Goal: Task Accomplishment & Management: Complete application form

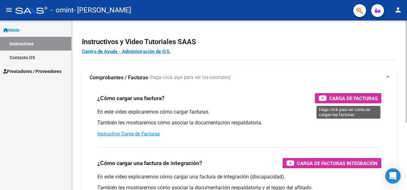
click at [325, 97] on icon "button" at bounding box center [323, 97] width 8 height 7
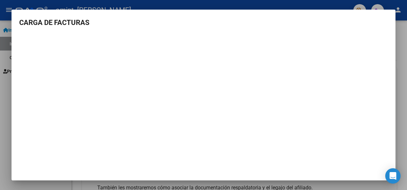
click at [402, 28] on div at bounding box center [203, 95] width 407 height 190
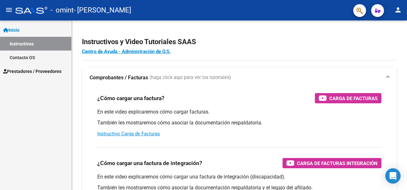
click at [37, 70] on span "Prestadores / Proveedores" at bounding box center [32, 71] width 58 height 7
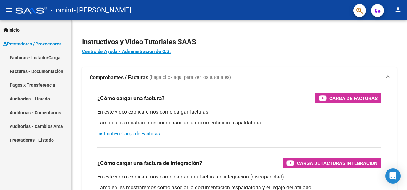
click at [44, 56] on link "Facturas - Listado/Carga" at bounding box center [35, 58] width 71 height 14
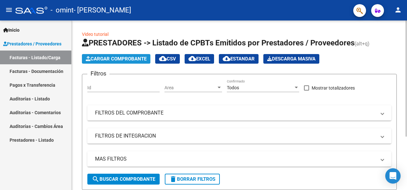
click at [135, 58] on span "Cargar Comprobante" at bounding box center [116, 59] width 61 height 6
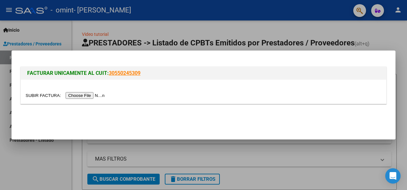
click at [89, 94] on input "file" at bounding box center [66, 95] width 81 height 7
click at [91, 94] on input "file" at bounding box center [66, 95] width 81 height 7
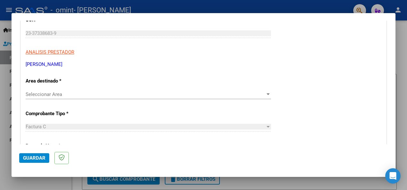
scroll to position [96, 0]
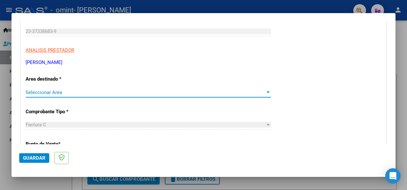
click at [253, 92] on span "Seleccionar Area" at bounding box center [146, 93] width 240 height 6
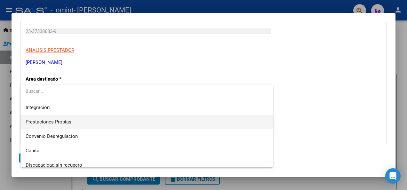
scroll to position [47, 0]
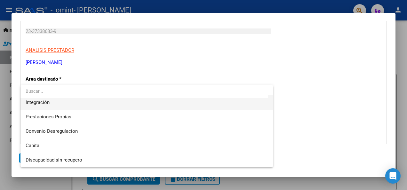
click at [92, 102] on span "Integración" at bounding box center [147, 102] width 242 height 14
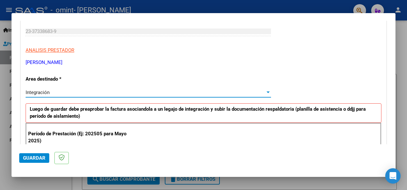
scroll to position [160, 0]
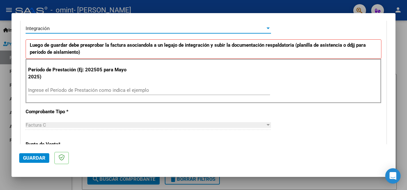
click at [104, 90] on input "Ingrese el Período de Prestación como indica el ejemplo" at bounding box center [149, 90] width 242 height 6
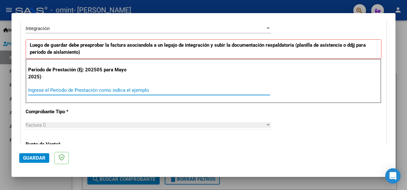
click at [249, 89] on input "Ingrese el Período de Prestación como indica el ejemplo" at bounding box center [149, 90] width 242 height 6
click at [240, 92] on input "Ingrese el Período de Prestación como indica el ejemplo" at bounding box center [149, 90] width 242 height 6
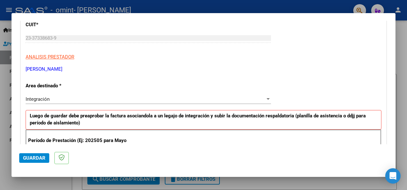
scroll to position [224, 0]
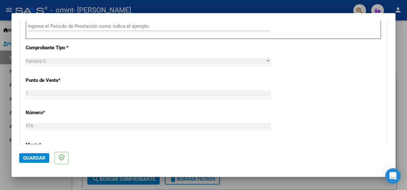
click at [287, 79] on div "CUIT * 23-37338683-9 Ingresar CUIT ANALISIS PRESTADOR [PERSON_NAME] [PERSON_NAM…" at bounding box center [204, 118] width 366 height 482
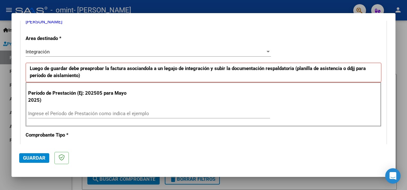
scroll to position [128, 0]
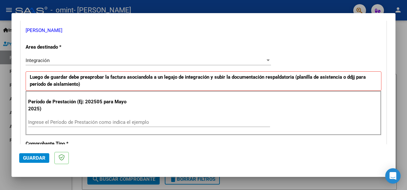
click at [126, 121] on input "Ingrese el Período de Prestación como indica el ejemplo" at bounding box center [149, 122] width 242 height 6
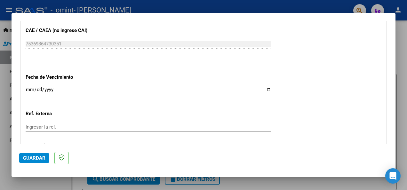
scroll to position [416, 0]
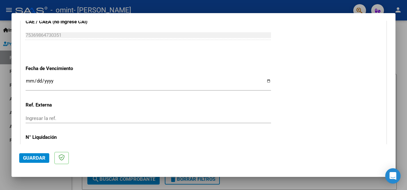
type input "202507"
click at [217, 84] on input "Ingresar la fecha" at bounding box center [149, 83] width 246 height 10
type input "[DATE]"
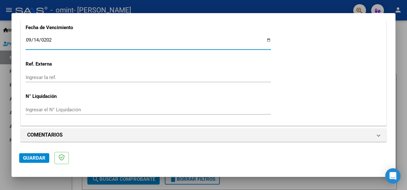
scroll to position [458, 0]
click at [118, 107] on input "Ingresar el N° Liquidación" at bounding box center [149, 110] width 246 height 6
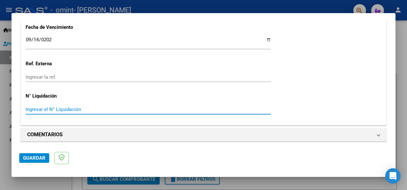
click at [38, 158] on span "Guardar" at bounding box center [34, 158] width 22 height 6
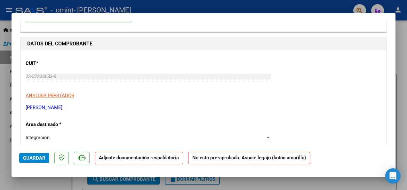
scroll to position [0, 0]
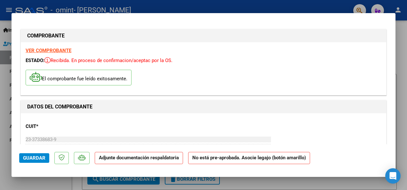
click at [47, 49] on strong "VER COMPROBANTE" at bounding box center [49, 51] width 46 height 6
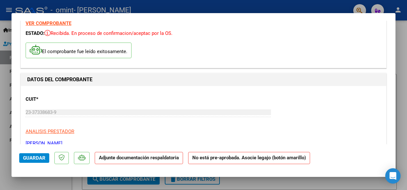
scroll to position [64, 0]
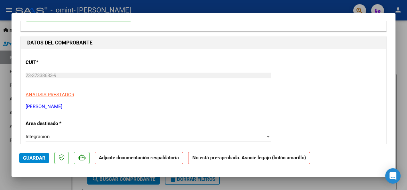
click at [133, 159] on strong "Adjunte documentación respaldatoria" at bounding box center [139, 158] width 80 height 6
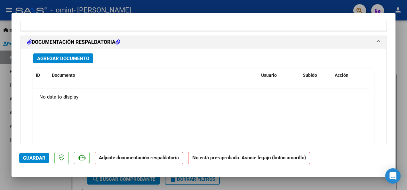
scroll to position [578, 0]
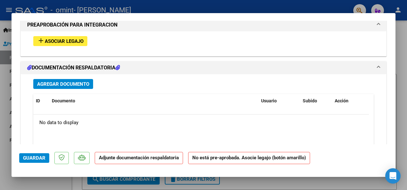
click at [68, 84] on span "Agregar Documento" at bounding box center [63, 84] width 52 height 6
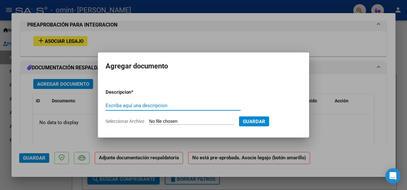
click at [215, 107] on input "Escriba aquí una descripcion" at bounding box center [173, 106] width 135 height 6
type input "Planilla de asistencia [DATE] [PERSON_NAME]"
click at [265, 122] on span "Guardar" at bounding box center [254, 122] width 22 height 6
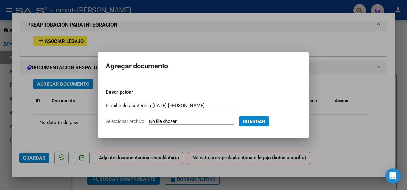
click at [207, 120] on input "Seleccionar Archivo" at bounding box center [191, 122] width 85 height 6
type input "C:\fakepath\CamScanner [DATE] 18.55.pdf"
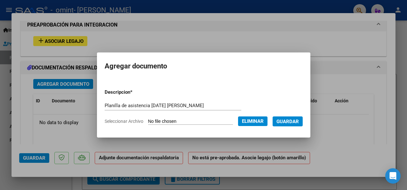
click at [296, 120] on span "Guardar" at bounding box center [288, 122] width 22 height 6
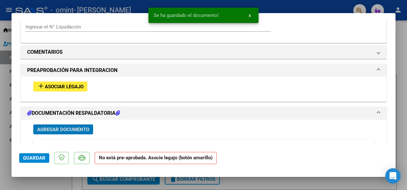
scroll to position [514, 0]
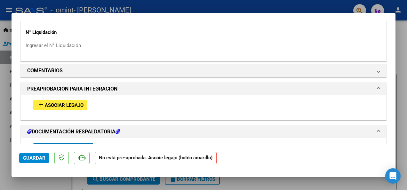
click at [79, 106] on span "Asociar Legajo" at bounding box center [64, 105] width 39 height 6
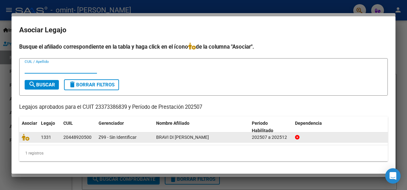
click at [207, 140] on span "BRAVI DI [PERSON_NAME]" at bounding box center [182, 137] width 53 height 5
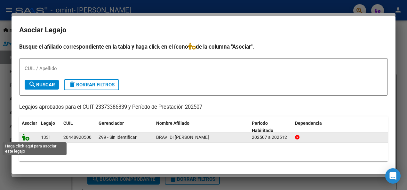
click at [26, 138] on icon at bounding box center [26, 137] width 8 height 7
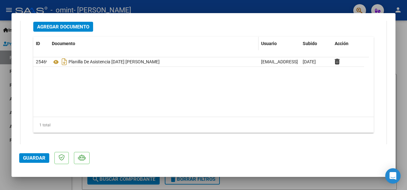
scroll to position [742, 0]
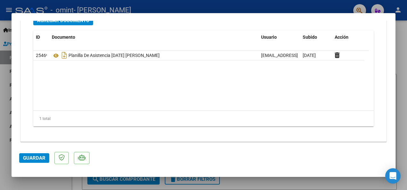
click at [32, 160] on span "Guardar" at bounding box center [34, 158] width 22 height 6
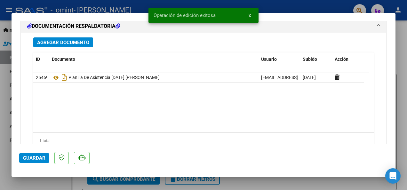
scroll to position [710, 0]
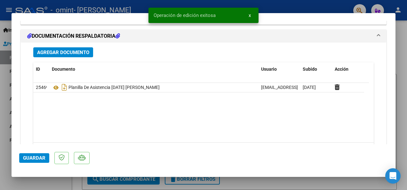
click at [249, 15] on span "x" at bounding box center [250, 15] width 2 height 6
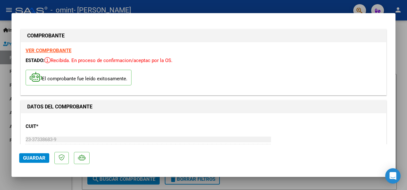
scroll to position [0, 0]
click at [40, 155] on span "Guardar" at bounding box center [34, 158] width 22 height 6
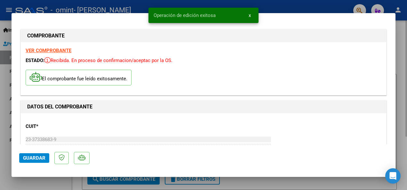
click at [402, 25] on div at bounding box center [203, 95] width 407 height 190
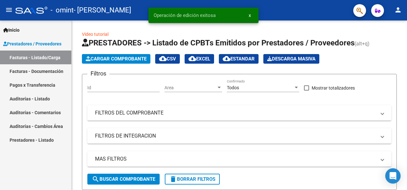
click at [47, 72] on link "Facturas - Documentación" at bounding box center [35, 71] width 71 height 14
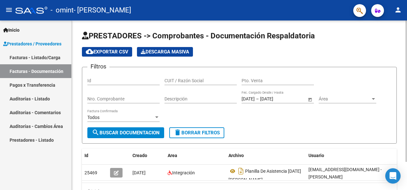
scroll to position [34, 0]
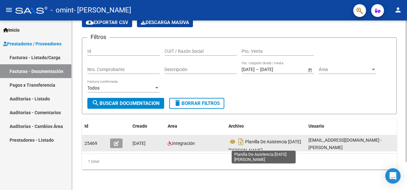
click at [268, 139] on span "Planilla De Asistencia [DATE] [PERSON_NAME]" at bounding box center [265, 146] width 73 height 14
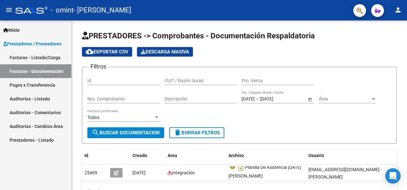
scroll to position [0, 0]
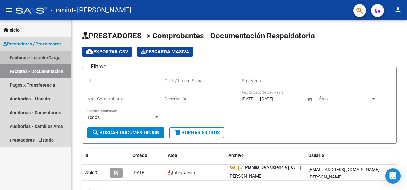
click at [41, 60] on link "Facturas - Listado/Carga" at bounding box center [35, 58] width 71 height 14
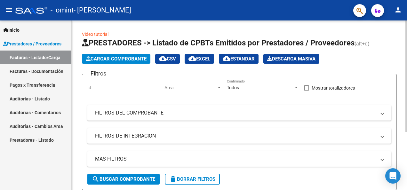
click at [136, 59] on span "Cargar Comprobante" at bounding box center [116, 59] width 61 height 6
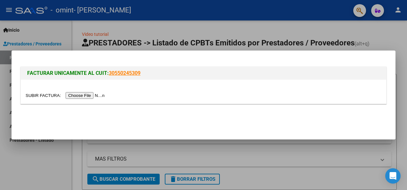
click at [86, 95] on input "file" at bounding box center [66, 95] width 81 height 7
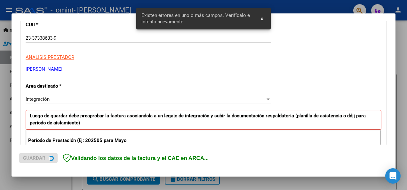
scroll to position [148, 0]
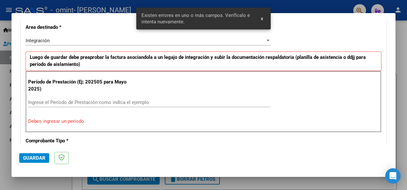
click at [157, 94] on div "Período de Prestación (Ej: 202505 para [DATE]) Ingrese el Período de Prestación…" at bounding box center [204, 101] width 356 height 61
click at [160, 101] on input "Ingrese el Período de Prestación como indica el ejemplo" at bounding box center [149, 103] width 242 height 6
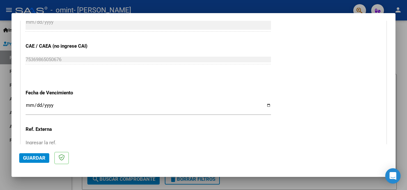
scroll to position [404, 0]
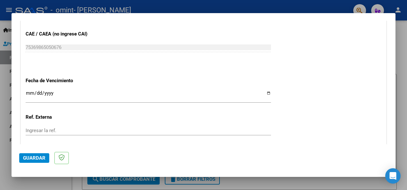
type input "202508"
click at [162, 99] on input "Ingresar la fecha" at bounding box center [149, 96] width 246 height 10
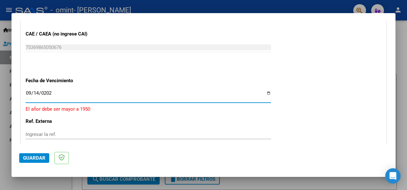
type input "[DATE]"
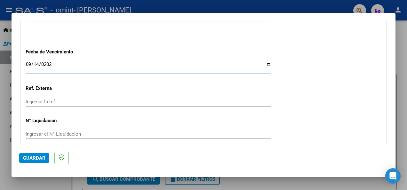
scroll to position [458, 0]
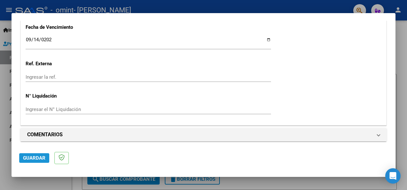
click at [38, 156] on span "Guardar" at bounding box center [34, 158] width 22 height 6
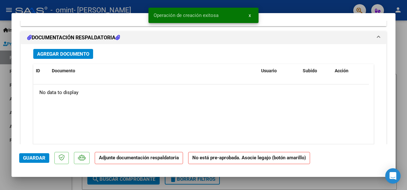
scroll to position [544, 0]
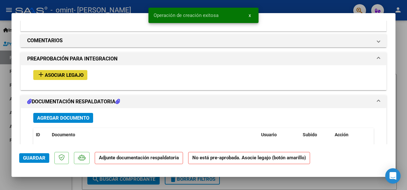
click at [73, 72] on span "Asociar Legajo" at bounding box center [64, 75] width 39 height 6
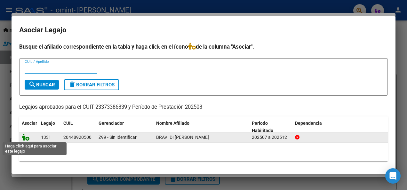
click at [27, 138] on icon at bounding box center [26, 137] width 8 height 7
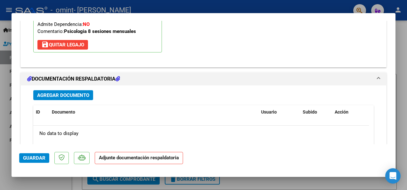
scroll to position [689, 0]
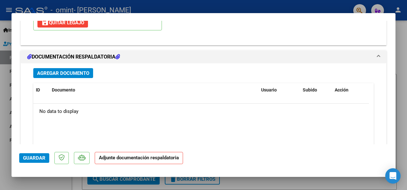
click at [72, 71] on span "Agregar Documento" at bounding box center [63, 73] width 52 height 6
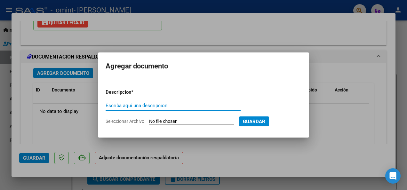
click at [166, 108] on input "Escriba aquí una descripcion" at bounding box center [173, 106] width 135 height 6
type input "Planilla asistencia [DATE] [PERSON_NAME]"
click at [234, 122] on input "Seleccionar Archivo" at bounding box center [191, 122] width 85 height 6
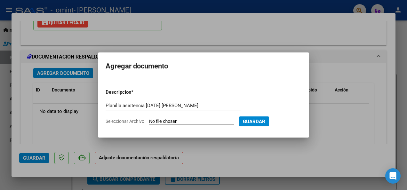
type input "C:\fakepath\CamScanner [DATE] 18.54.pdf"
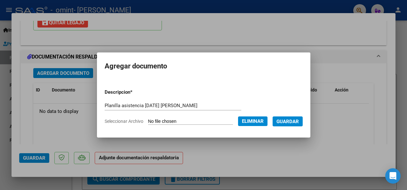
click at [295, 122] on span "Guardar" at bounding box center [288, 122] width 22 height 6
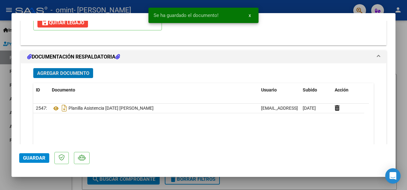
click at [30, 158] on span "Guardar" at bounding box center [34, 158] width 22 height 6
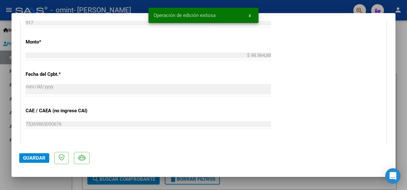
scroll to position [337, 0]
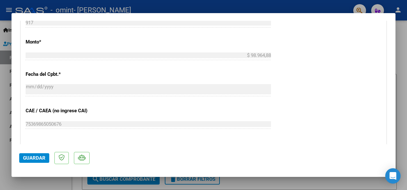
click at [402, 73] on div at bounding box center [203, 95] width 407 height 190
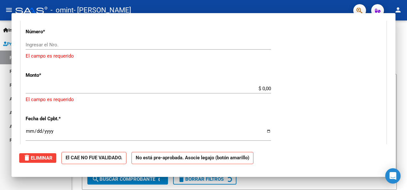
scroll to position [0, 0]
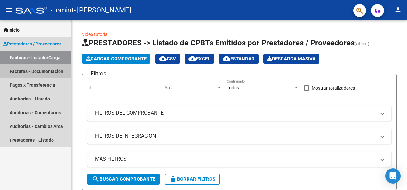
click at [44, 70] on link "Facturas - Documentación" at bounding box center [35, 71] width 71 height 14
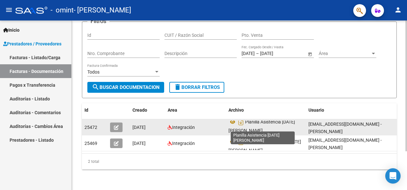
scroll to position [50, 0]
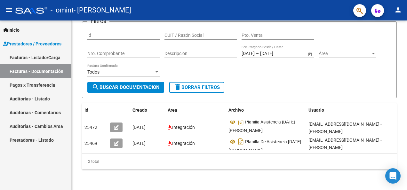
click at [39, 98] on link "Auditorías - Listado" at bounding box center [35, 99] width 71 height 14
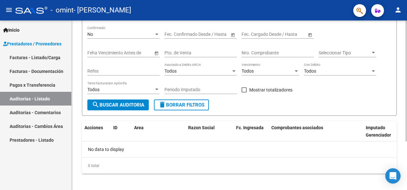
scroll to position [69, 0]
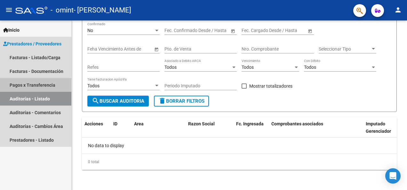
click at [14, 84] on link "Pagos x Transferencia" at bounding box center [35, 85] width 71 height 14
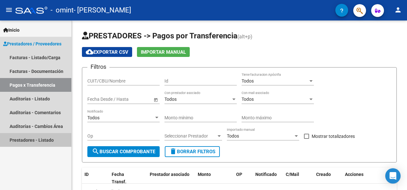
click at [33, 143] on link "Prestadores - Listado" at bounding box center [35, 140] width 71 height 14
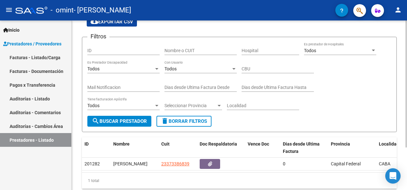
scroll to position [57, 0]
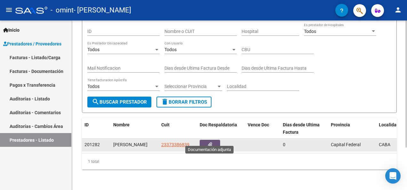
click at [214, 140] on button "button" at bounding box center [210, 145] width 20 height 10
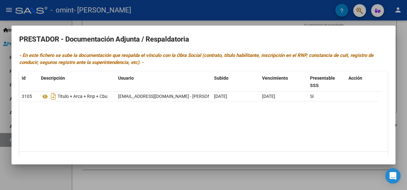
click at [232, 128] on datatable-body "3105 Titulo + Arca + Rnp + Cbu [EMAIL_ADDRESS][DOMAIN_NAME] - [PERSON_NAME] [DA…" at bounding box center [201, 122] width 364 height 60
click at [402, 60] on div at bounding box center [203, 95] width 407 height 190
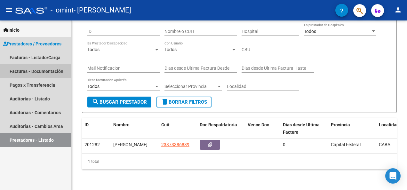
click at [52, 71] on link "Facturas - Documentación" at bounding box center [35, 71] width 71 height 14
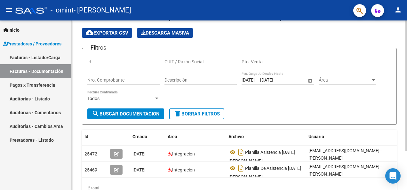
scroll to position [50, 0]
